Goal: Information Seeking & Learning: Compare options

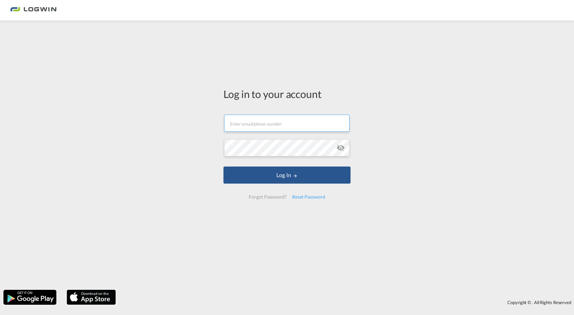
click at [274, 120] on input "text" at bounding box center [286, 123] width 125 height 17
type input "[PERSON_NAME][EMAIL_ADDRESS][PERSON_NAME][DOMAIN_NAME]"
click at [223, 167] on button "Log In" at bounding box center [286, 175] width 127 height 17
